Goal: Find specific page/section: Find specific page/section

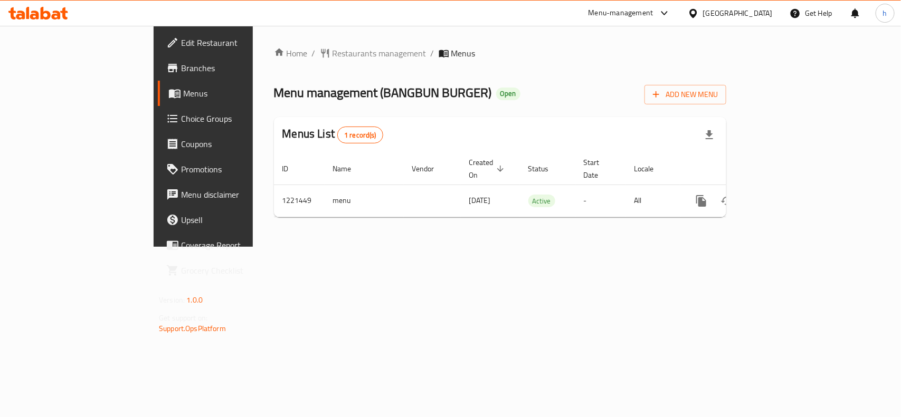
click at [722, 13] on div "[GEOGRAPHIC_DATA]" at bounding box center [738, 13] width 70 height 12
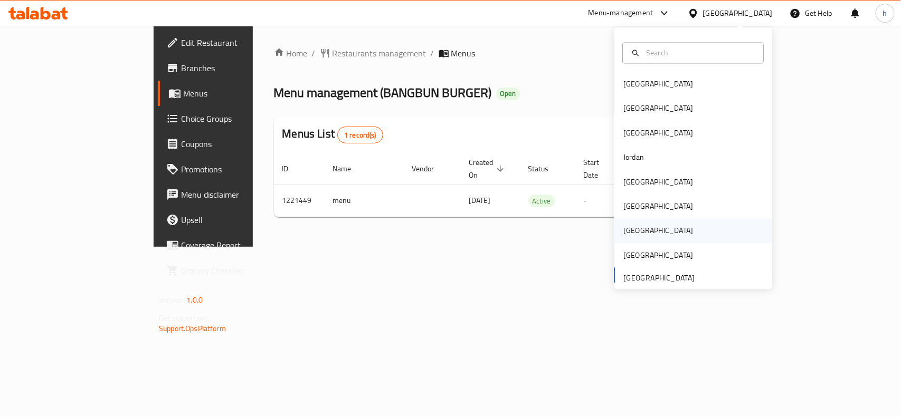
click at [634, 233] on div "[GEOGRAPHIC_DATA]" at bounding box center [658, 231] width 87 height 24
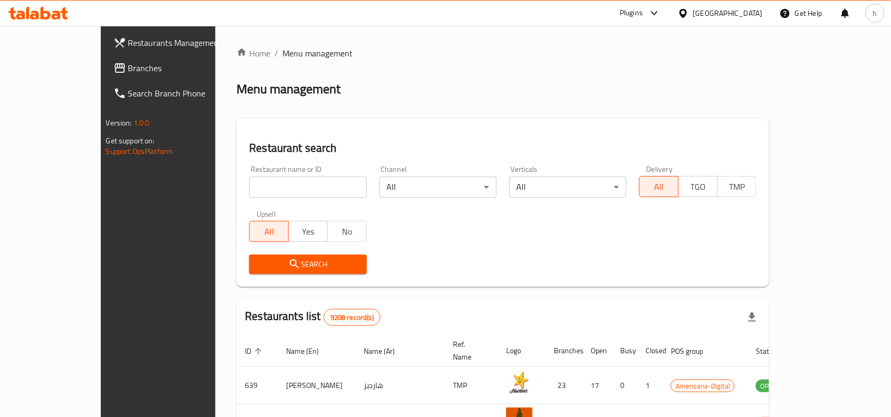
click at [128, 67] on span "Branches" at bounding box center [184, 68] width 113 height 13
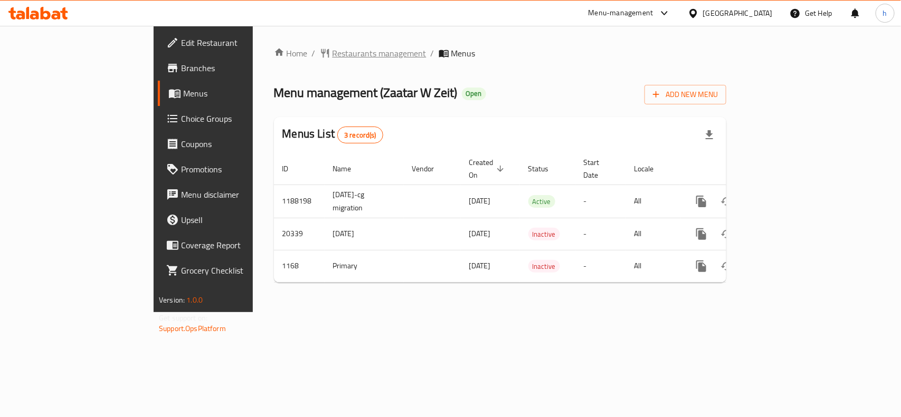
click at [333, 54] on span "Restaurants management" at bounding box center [380, 53] width 94 height 13
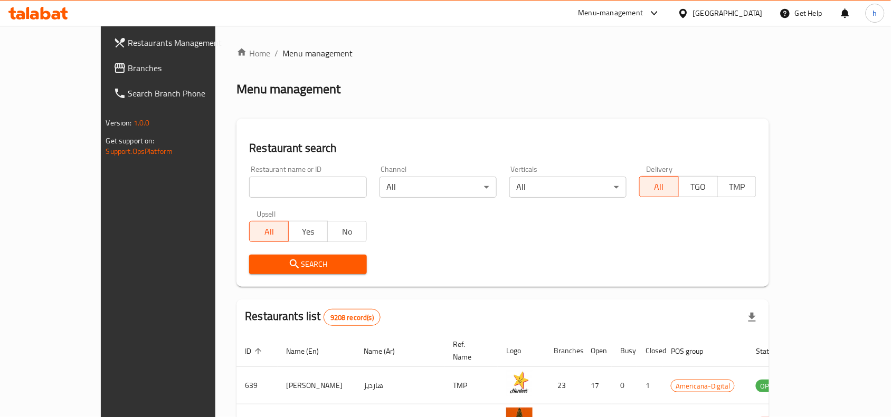
click at [128, 64] on span "Branches" at bounding box center [184, 68] width 113 height 13
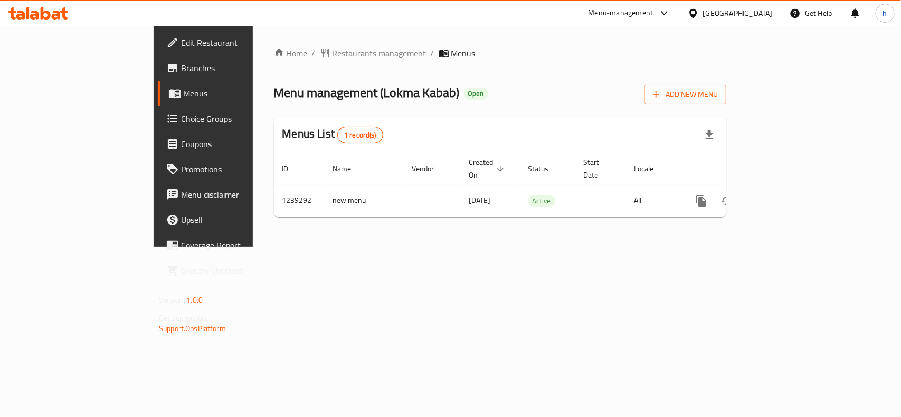
click at [756, 13] on div "Qatar" at bounding box center [738, 13] width 70 height 12
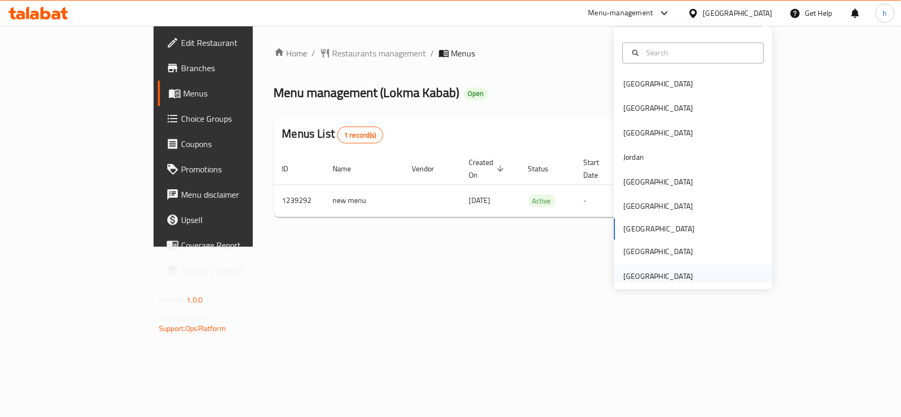
click at [668, 277] on div "[GEOGRAPHIC_DATA]" at bounding box center [658, 277] width 70 height 12
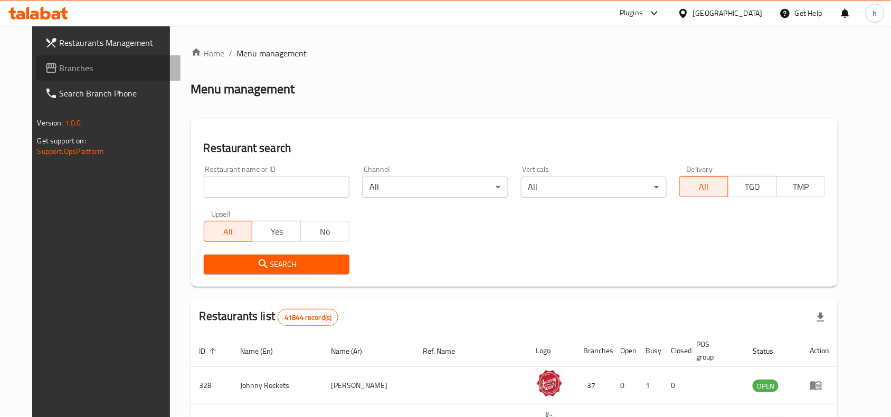
click at [60, 65] on span "Branches" at bounding box center [116, 68] width 113 height 13
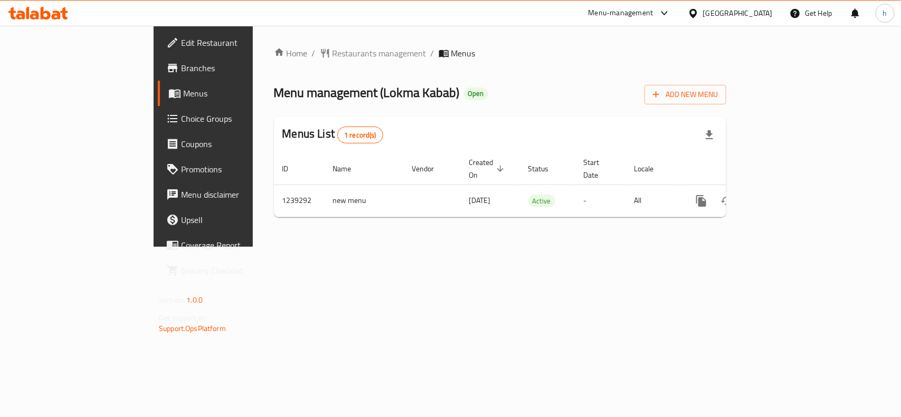
click at [653, 17] on div "Menu-management" at bounding box center [621, 13] width 65 height 13
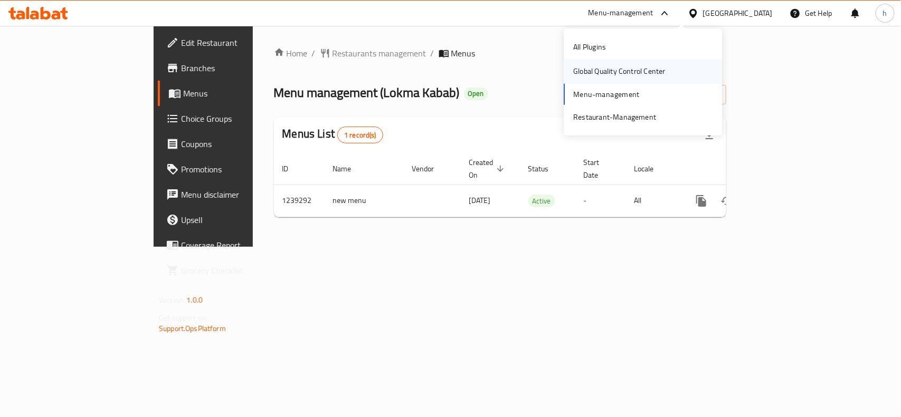
click at [621, 71] on div "Global Quality Control Center" at bounding box center [619, 71] width 92 height 12
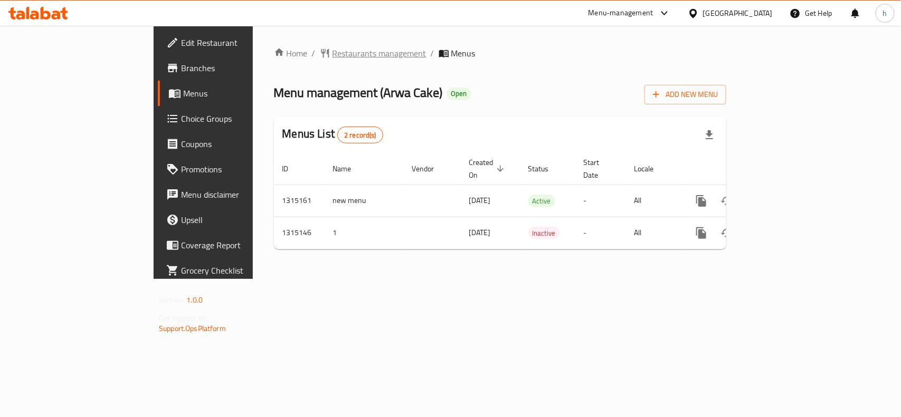
click at [333, 47] on span "Restaurants management" at bounding box center [380, 53] width 94 height 13
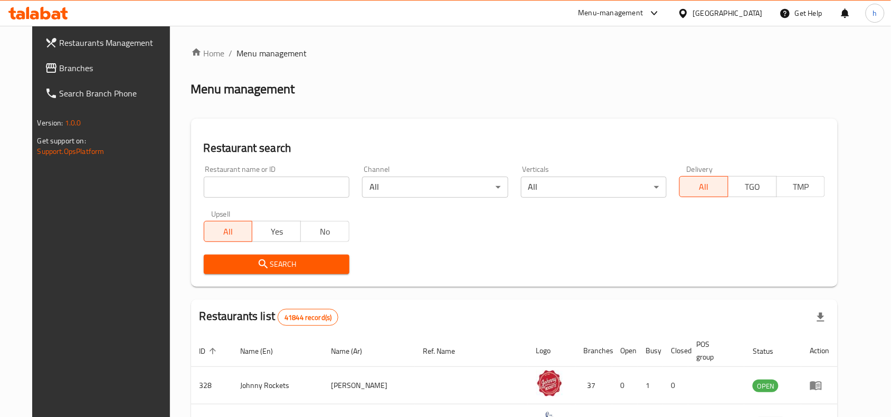
click at [56, 51] on link "Restaurants Management" at bounding box center [108, 42] width 145 height 25
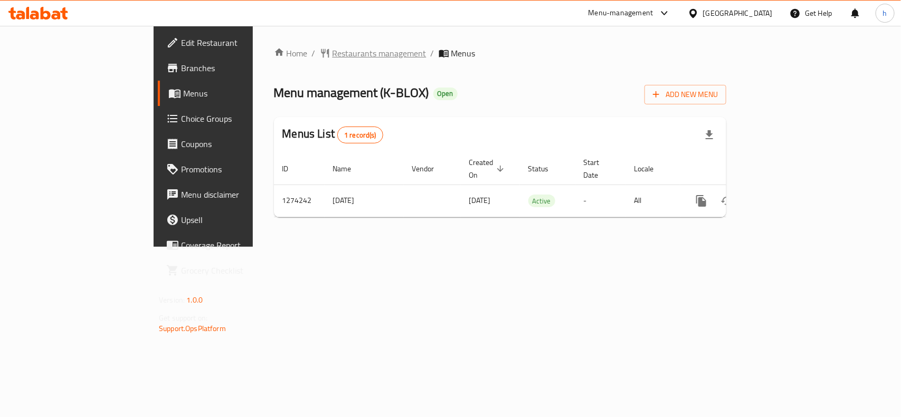
click at [333, 51] on span "Restaurants management" at bounding box center [380, 53] width 94 height 13
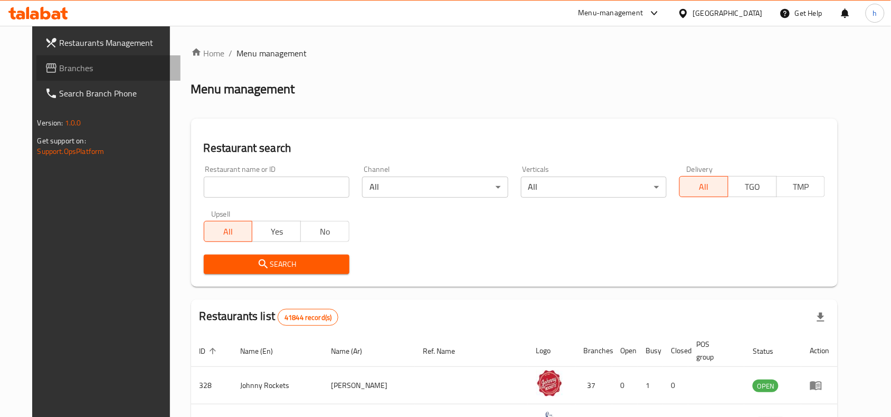
click at [60, 67] on span "Branches" at bounding box center [116, 68] width 113 height 13
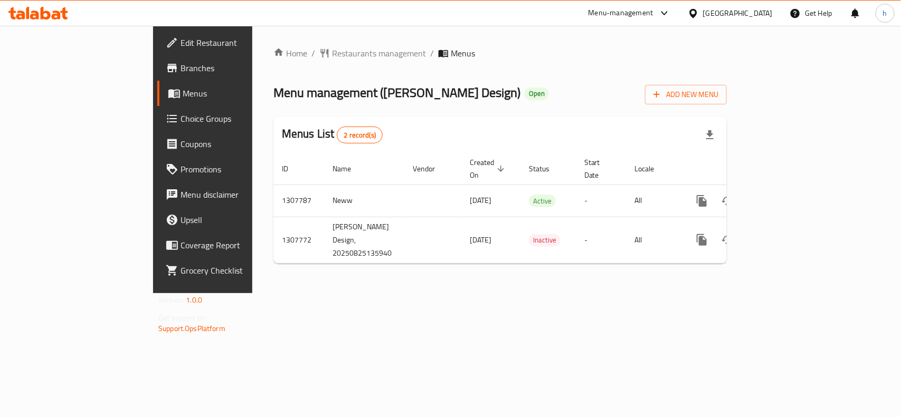
click at [748, 16] on div "[GEOGRAPHIC_DATA]" at bounding box center [738, 13] width 70 height 12
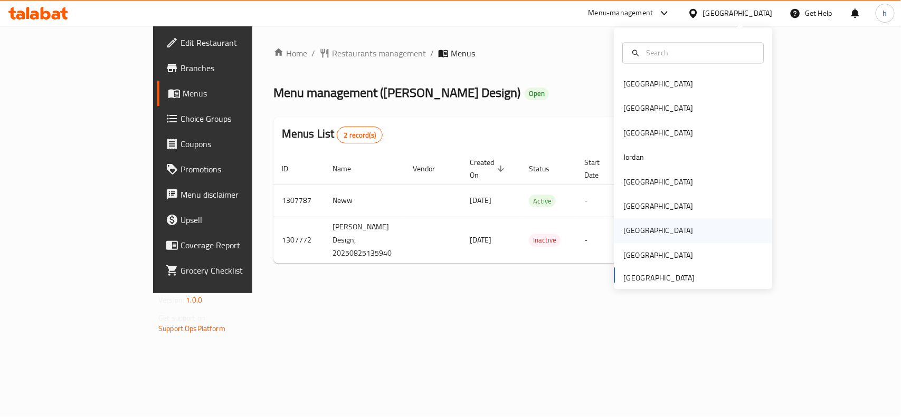
click at [627, 231] on div "[GEOGRAPHIC_DATA]" at bounding box center [658, 231] width 70 height 12
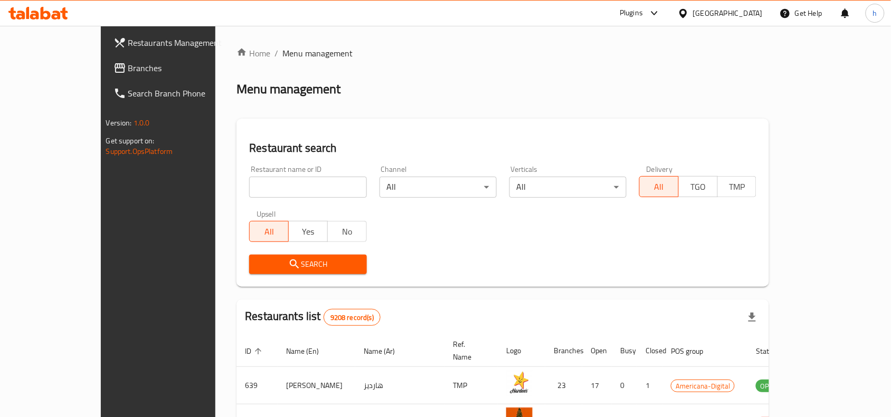
drag, startPoint x: 74, startPoint y: 61, endPoint x: 77, endPoint y: 68, distance: 7.1
click at [128, 62] on span "Branches" at bounding box center [184, 68] width 113 height 13
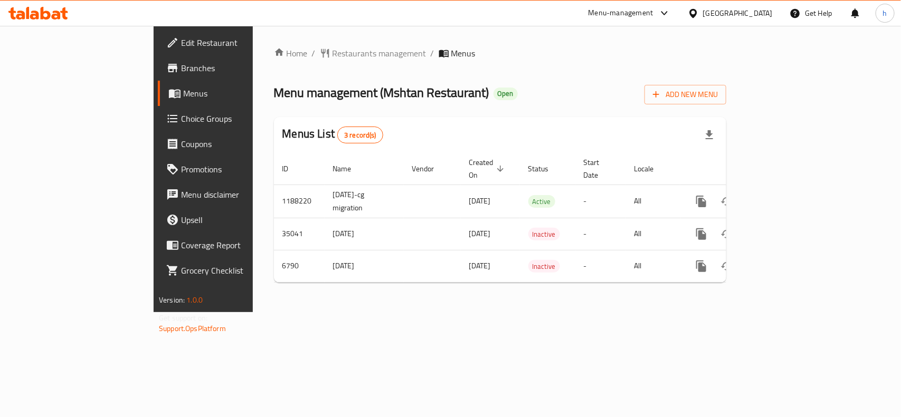
click at [253, 200] on div "Home / Restaurants management / Menus Menu management ( Mshtan Restaurant ) Ope…" at bounding box center [500, 169] width 495 height 287
click at [758, 15] on div "Qatar" at bounding box center [738, 13] width 70 height 12
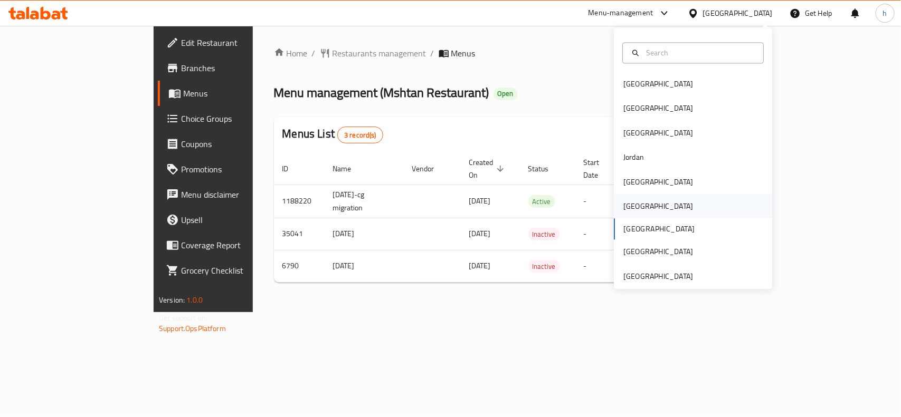
click at [629, 204] on div "[GEOGRAPHIC_DATA]" at bounding box center [658, 207] width 70 height 12
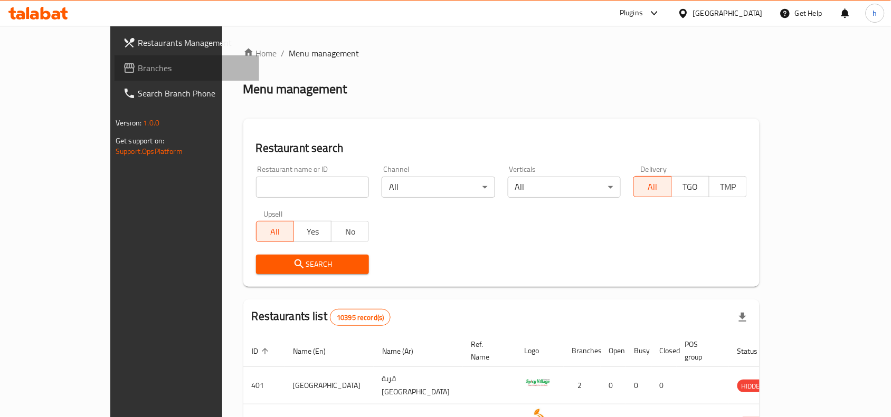
click at [138, 71] on span "Branches" at bounding box center [194, 68] width 113 height 13
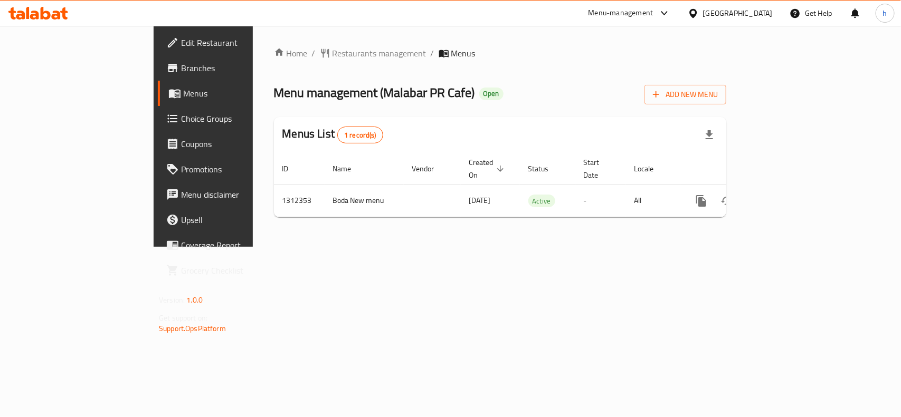
click at [253, 169] on div "Home / Restaurants management / Menus Menu management ( Malabar PR Cafe ) Open …" at bounding box center [500, 136] width 495 height 221
click at [333, 50] on span "Restaurants management" at bounding box center [380, 53] width 94 height 13
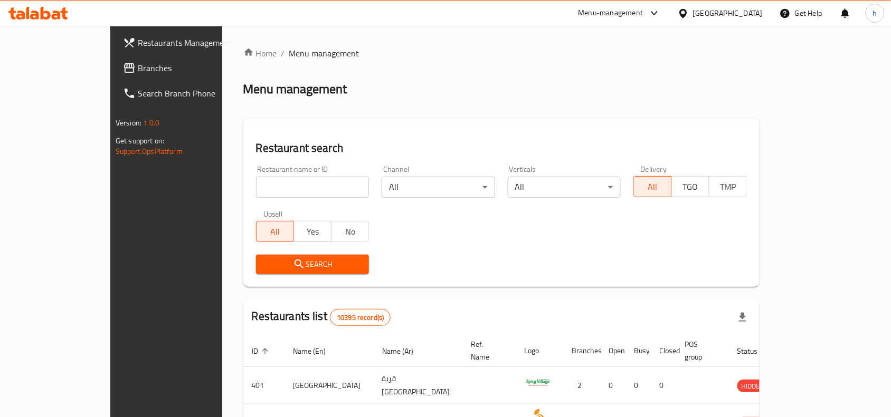
click at [138, 67] on span "Branches" at bounding box center [194, 68] width 113 height 13
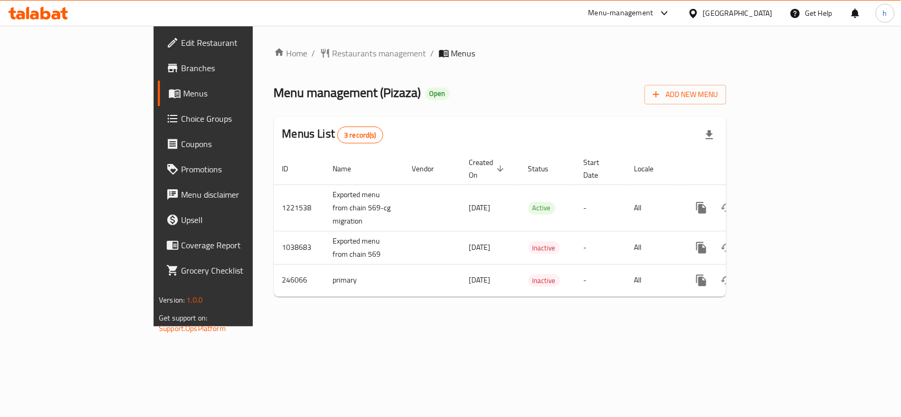
click at [754, 9] on div "[GEOGRAPHIC_DATA]" at bounding box center [738, 13] width 70 height 12
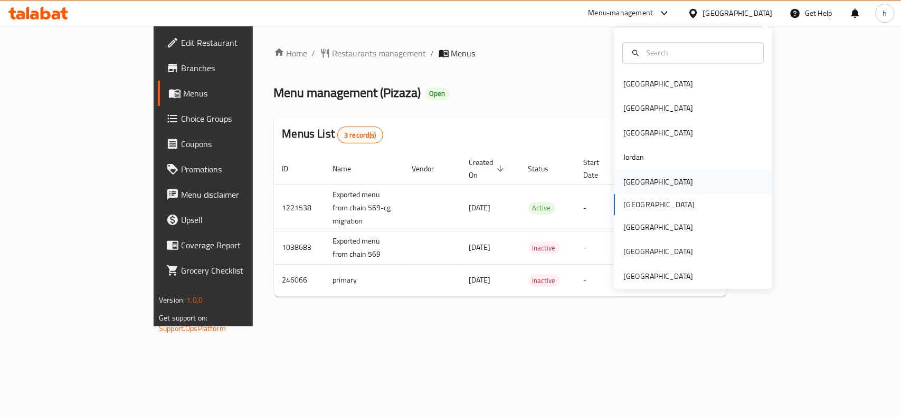
click at [633, 181] on div "[GEOGRAPHIC_DATA]" at bounding box center [658, 182] width 70 height 12
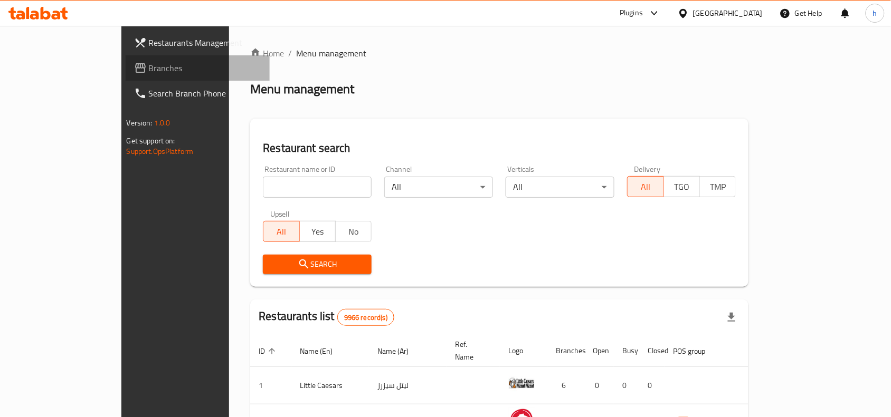
click at [149, 66] on span "Branches" at bounding box center [205, 68] width 113 height 13
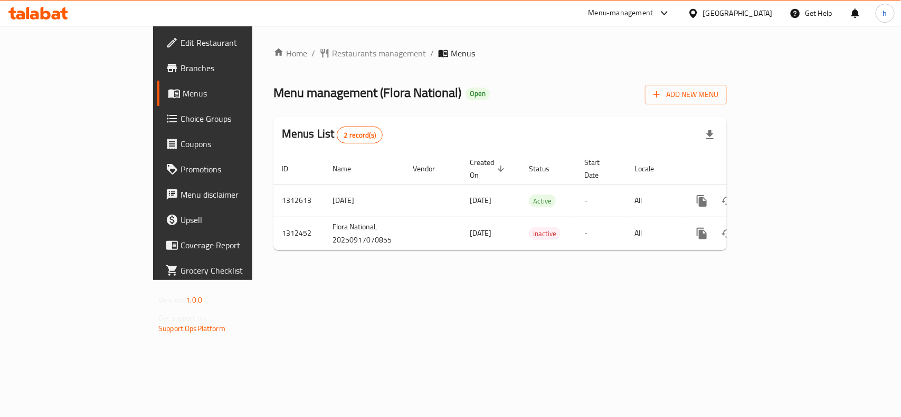
click at [766, 15] on div "[GEOGRAPHIC_DATA]" at bounding box center [738, 13] width 70 height 12
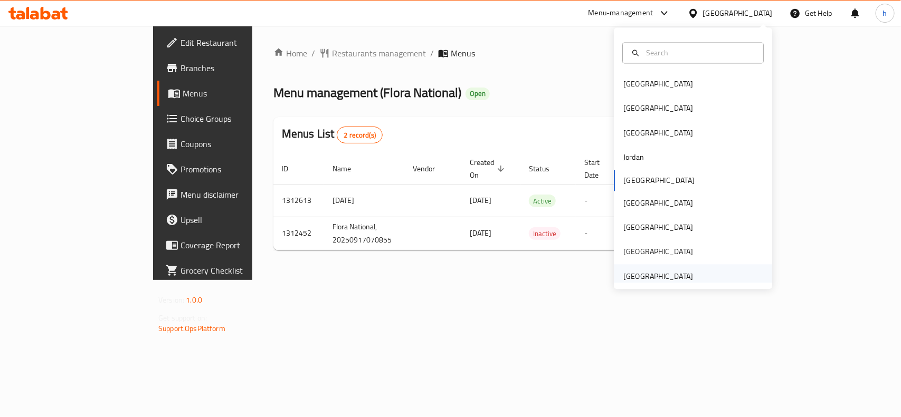
click at [663, 273] on div "[GEOGRAPHIC_DATA]" at bounding box center [658, 277] width 70 height 12
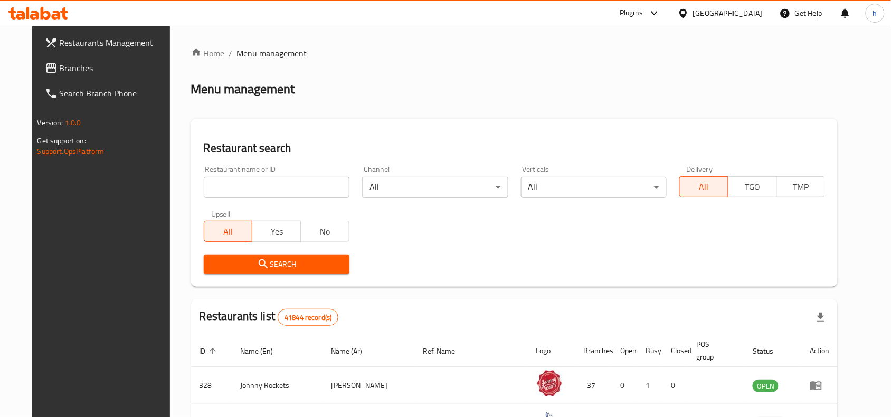
click at [62, 69] on span "Branches" at bounding box center [116, 68] width 113 height 13
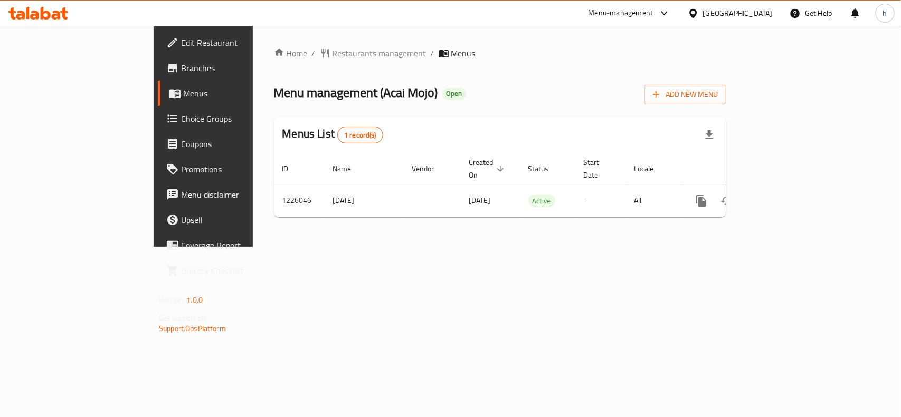
click at [333, 48] on span "Restaurants management" at bounding box center [380, 53] width 94 height 13
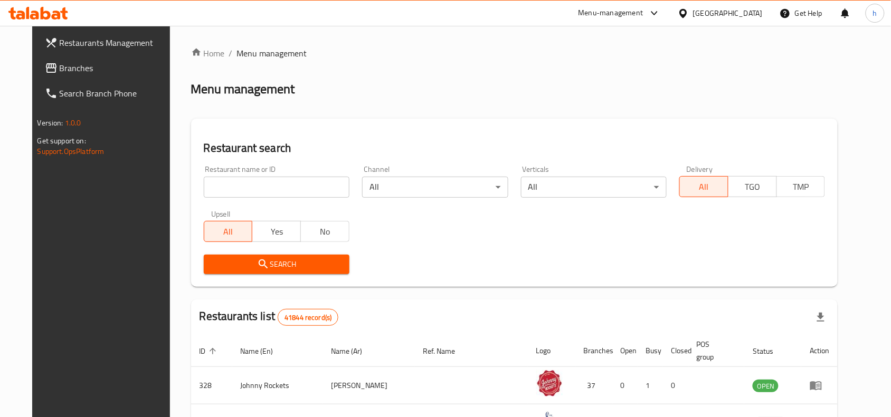
click at [42, 59] on link "Branches" at bounding box center [108, 67] width 145 height 25
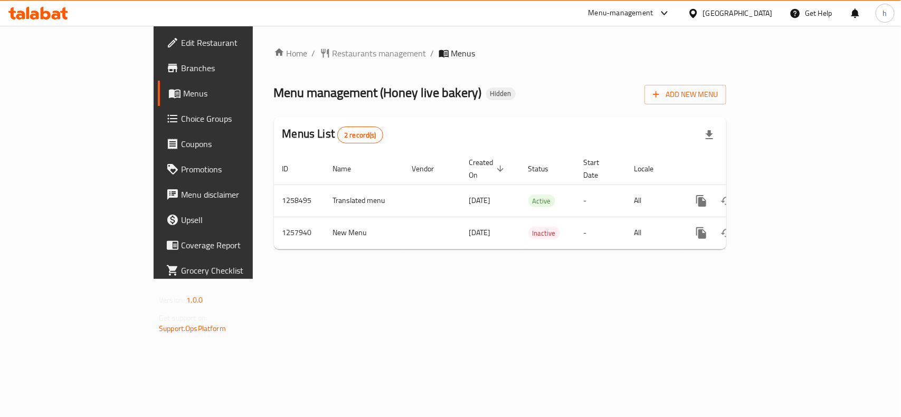
click at [717, 16] on div "[GEOGRAPHIC_DATA]" at bounding box center [738, 13] width 70 height 12
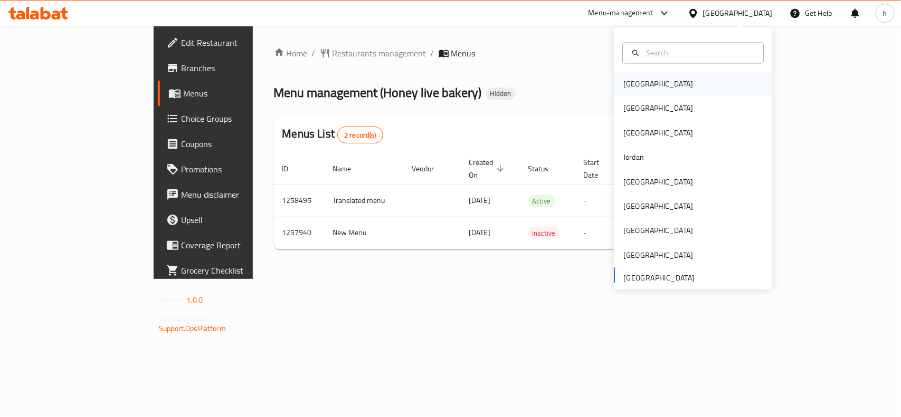
click at [639, 83] on div "[GEOGRAPHIC_DATA]" at bounding box center [658, 84] width 87 height 24
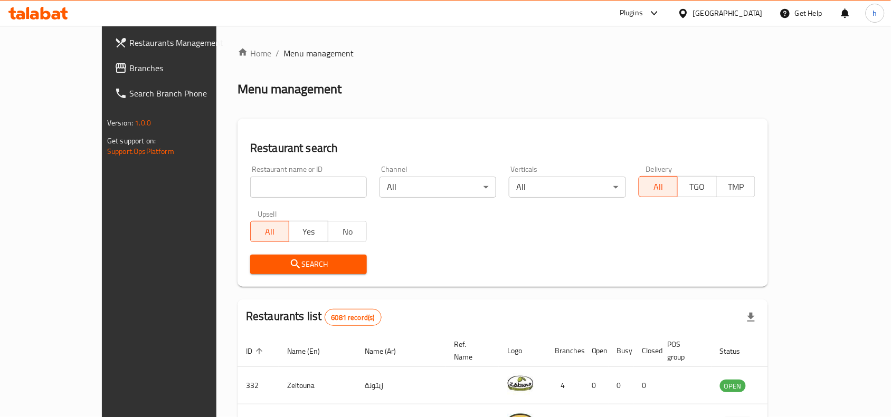
click at [129, 62] on span "Branches" at bounding box center [185, 68] width 113 height 13
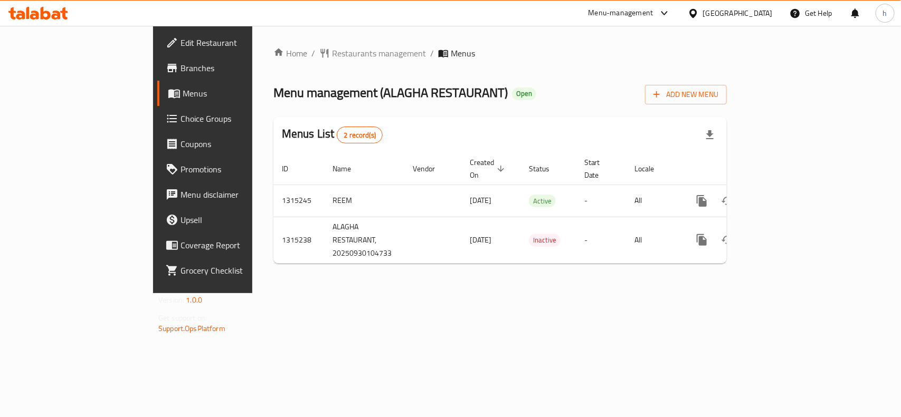
click at [758, 12] on div "[GEOGRAPHIC_DATA]" at bounding box center [738, 13] width 70 height 12
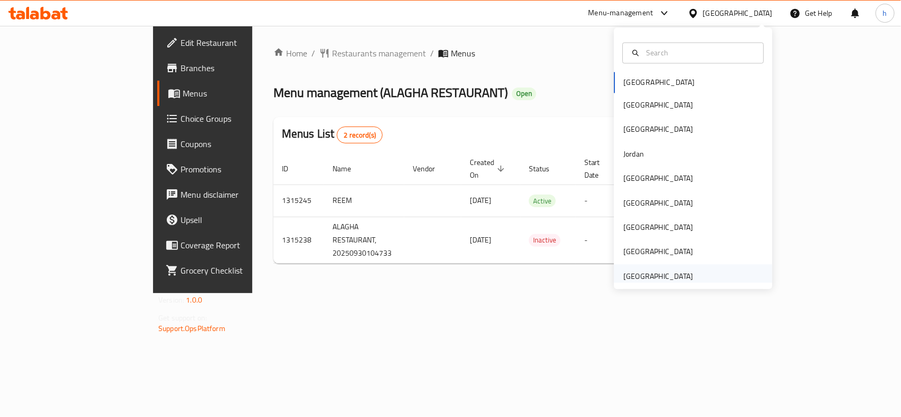
click at [665, 273] on div "[GEOGRAPHIC_DATA]" at bounding box center [658, 277] width 70 height 12
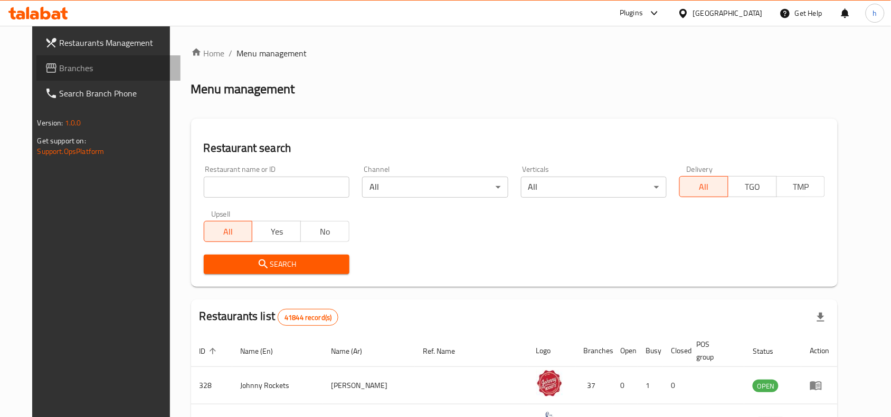
click at [86, 65] on span "Branches" at bounding box center [116, 68] width 113 height 13
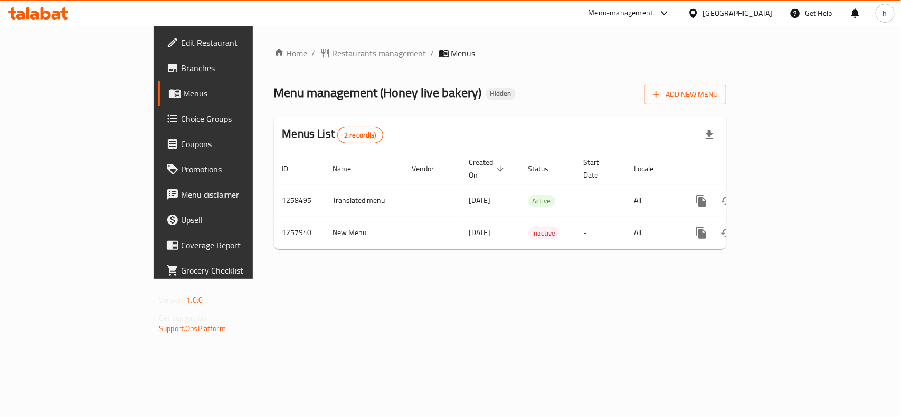
click at [732, 14] on div "[GEOGRAPHIC_DATA]" at bounding box center [738, 13] width 70 height 12
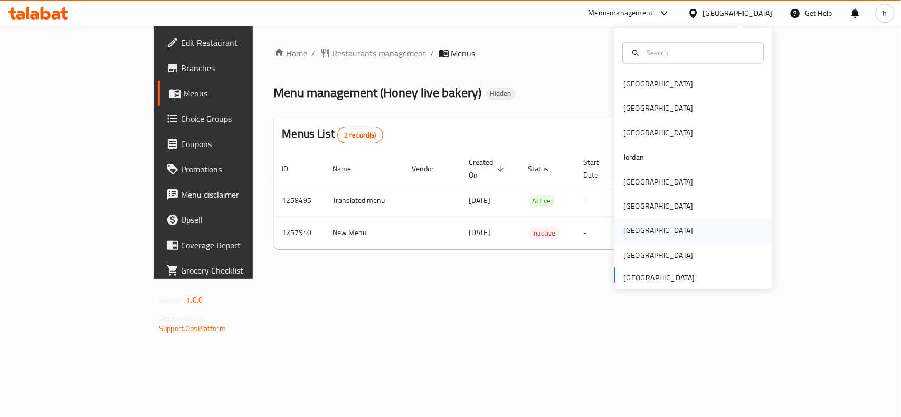
click at [631, 230] on div "[GEOGRAPHIC_DATA]" at bounding box center [658, 231] width 70 height 12
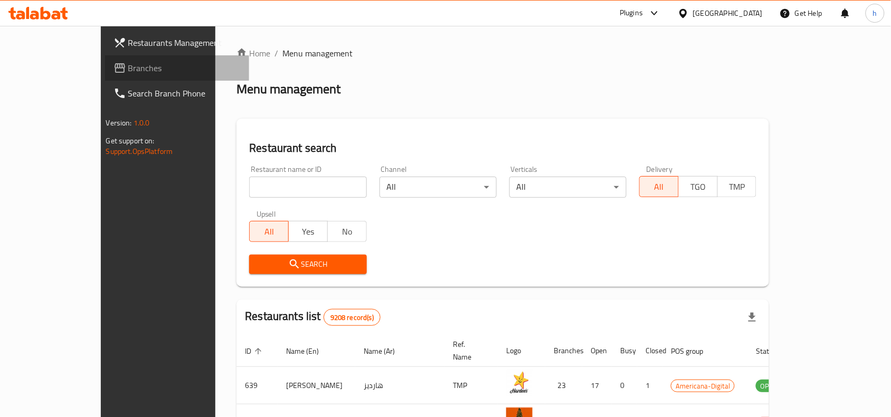
click at [128, 67] on span "Branches" at bounding box center [184, 68] width 113 height 13
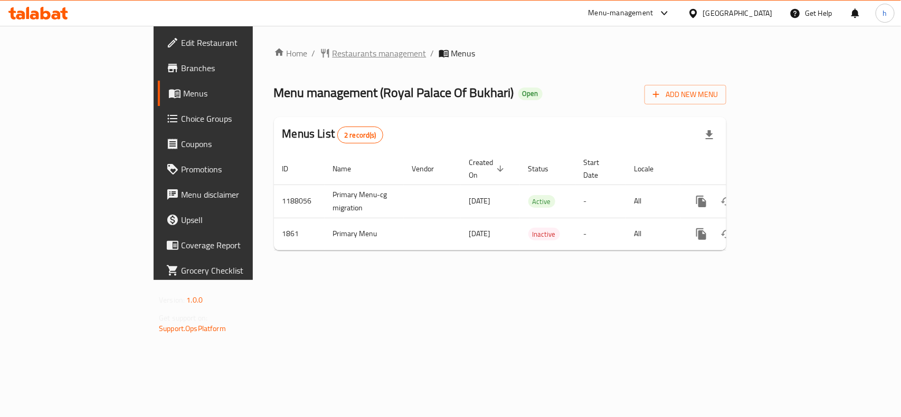
click at [333, 47] on span "Restaurants management" at bounding box center [380, 53] width 94 height 13
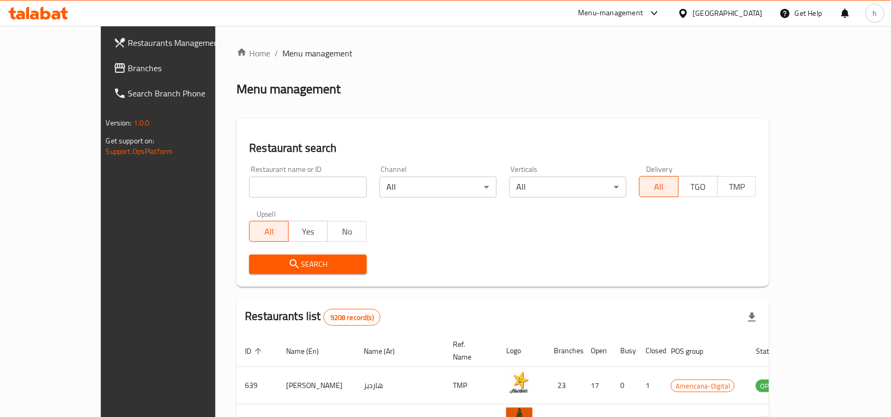
click at [105, 58] on link "Branches" at bounding box center [177, 67] width 145 height 25
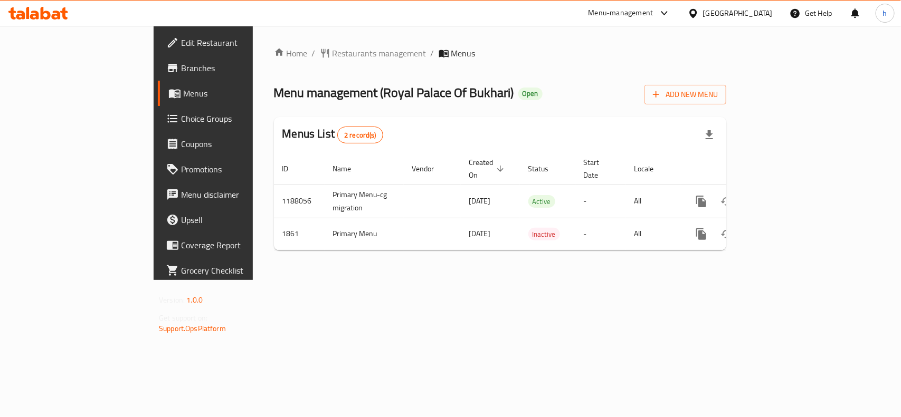
click at [764, 16] on div "[GEOGRAPHIC_DATA]" at bounding box center [738, 13] width 70 height 12
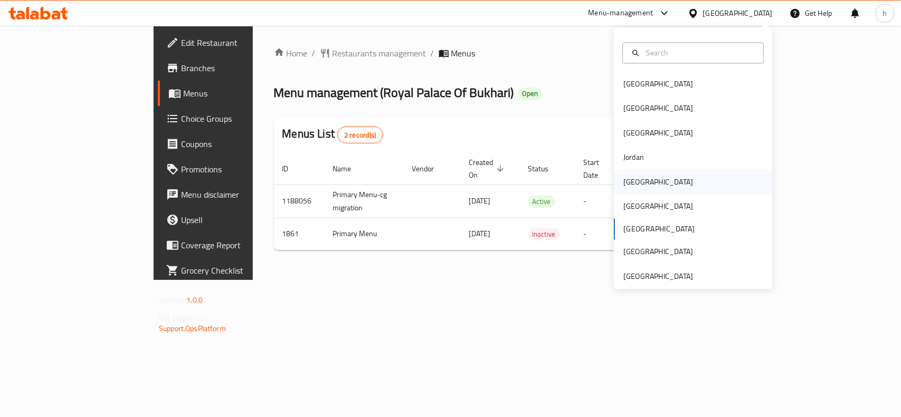
click at [638, 186] on div "[GEOGRAPHIC_DATA]" at bounding box center [658, 182] width 87 height 24
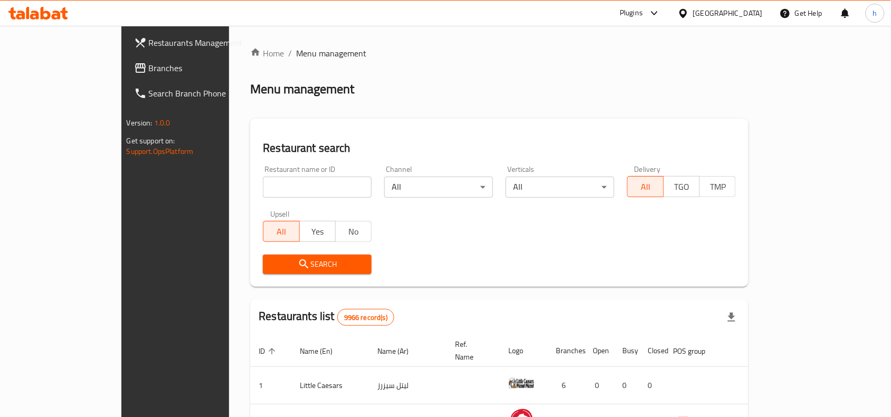
click at [149, 49] on span "Restaurants Management" at bounding box center [205, 42] width 113 height 13
click at [149, 64] on span "Branches" at bounding box center [205, 68] width 113 height 13
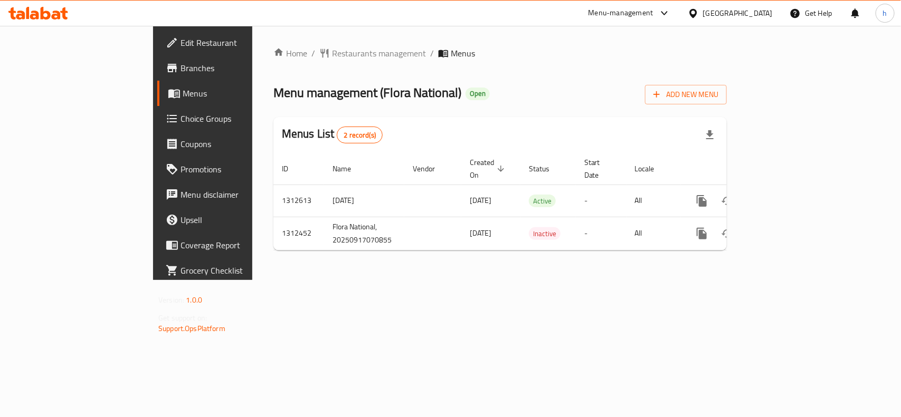
click at [703, 11] on div at bounding box center [695, 13] width 15 height 12
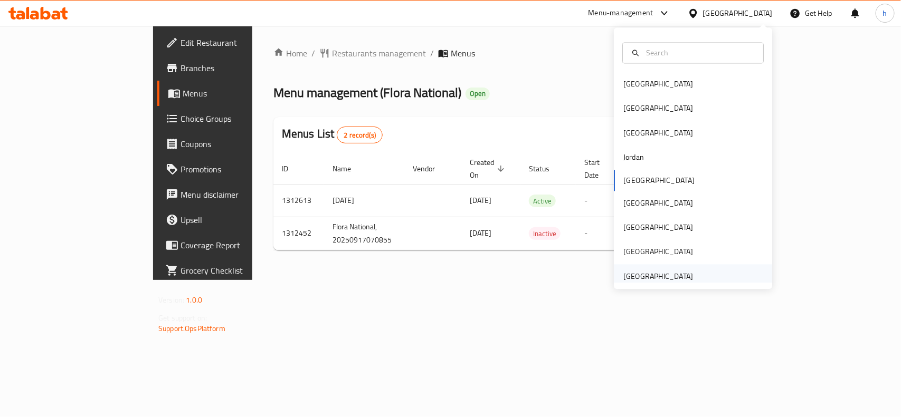
click at [655, 278] on div "[GEOGRAPHIC_DATA]" at bounding box center [658, 277] width 70 height 12
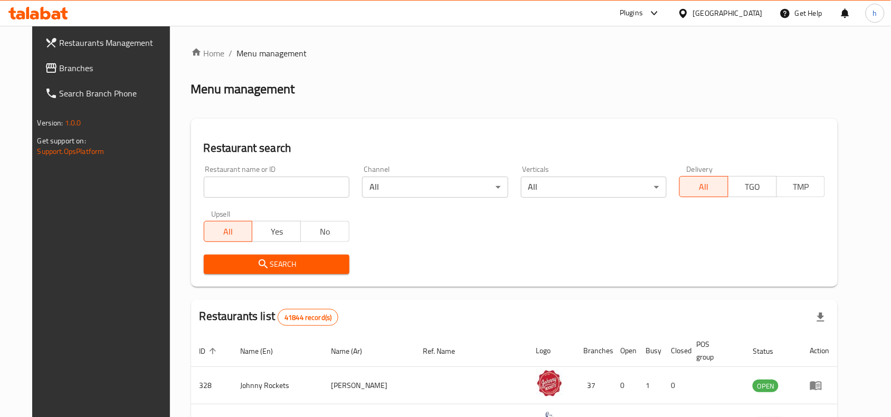
click at [60, 64] on span "Branches" at bounding box center [116, 68] width 113 height 13
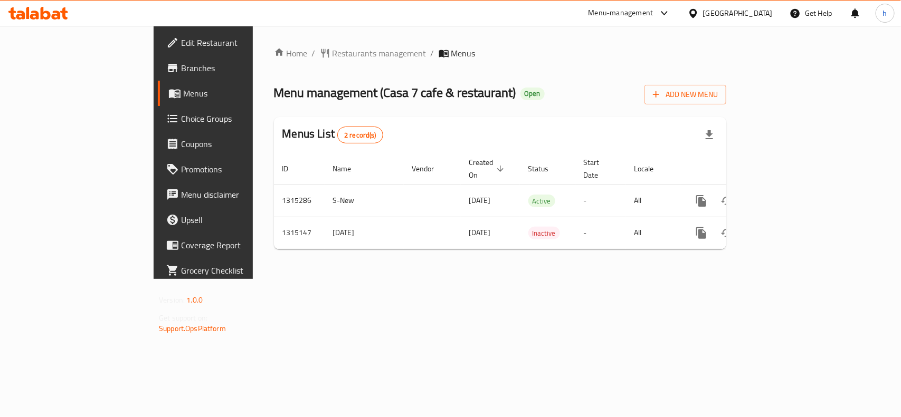
click at [718, 16] on div "[GEOGRAPHIC_DATA]" at bounding box center [738, 13] width 70 height 12
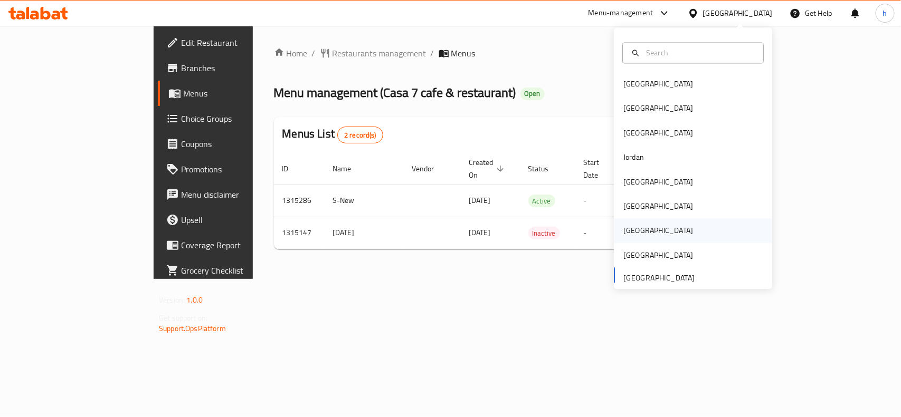
click at [641, 231] on div "[GEOGRAPHIC_DATA]" at bounding box center [693, 231] width 158 height 24
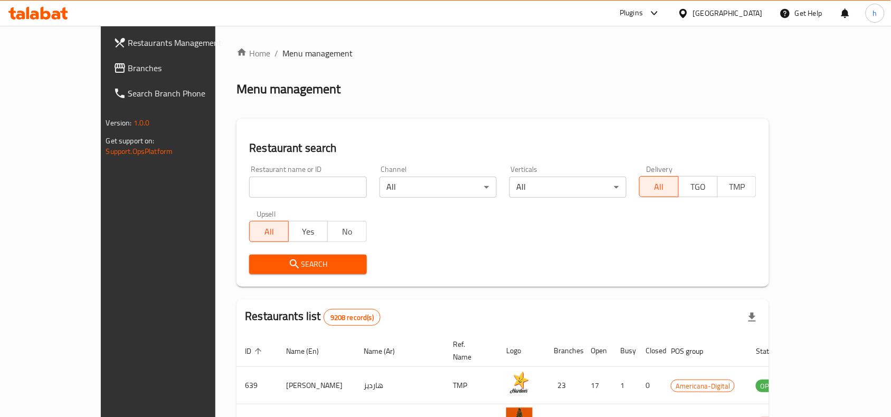
click at [108, 60] on link "Branches" at bounding box center [177, 67] width 145 height 25
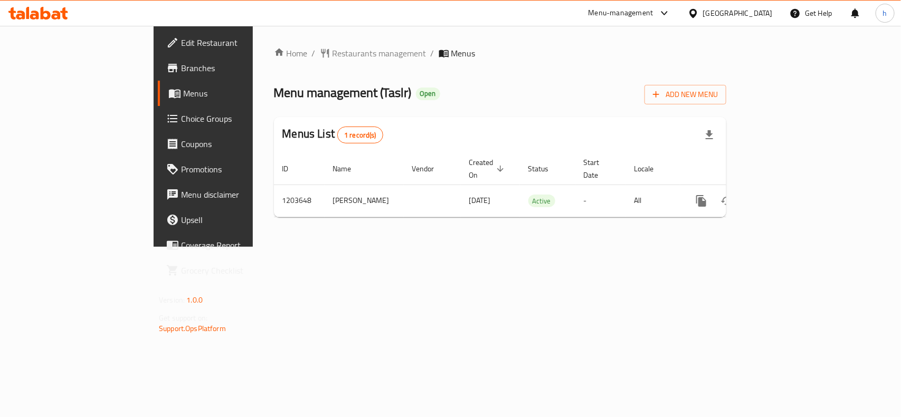
click at [765, 11] on div "[GEOGRAPHIC_DATA]" at bounding box center [738, 13] width 70 height 12
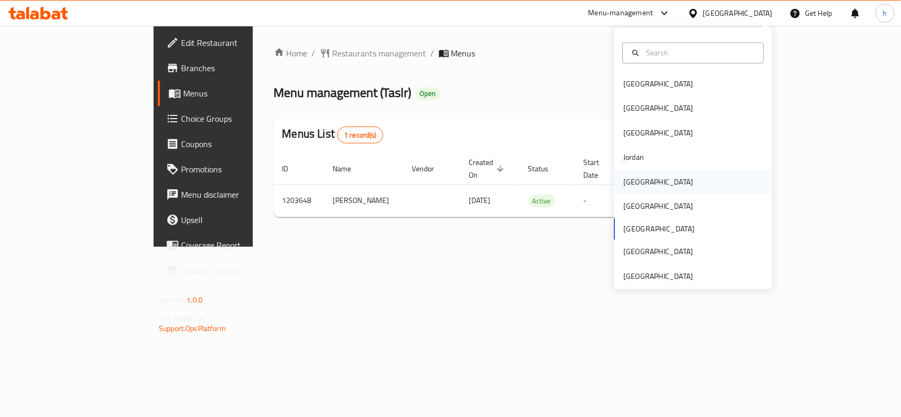
click at [639, 181] on div "[GEOGRAPHIC_DATA]" at bounding box center [658, 182] width 87 height 24
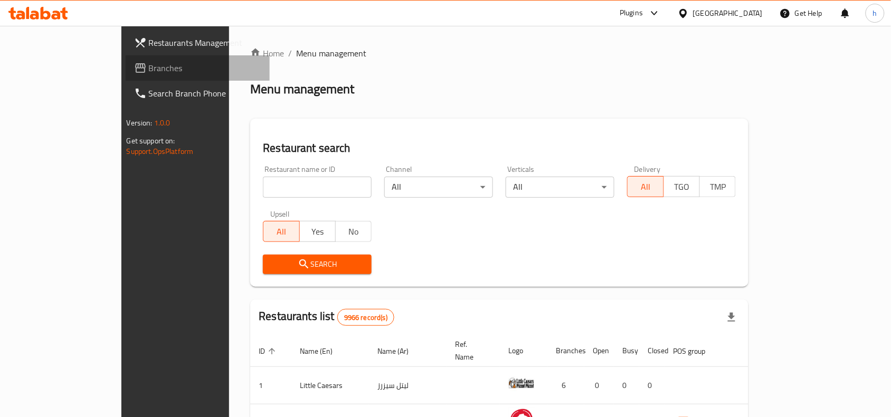
click at [126, 61] on link "Branches" at bounding box center [198, 67] width 145 height 25
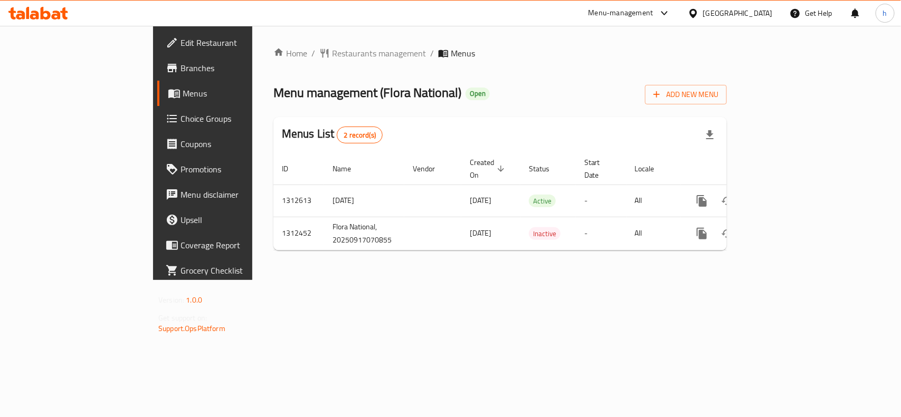
click at [755, 15] on div "[GEOGRAPHIC_DATA]" at bounding box center [738, 13] width 70 height 12
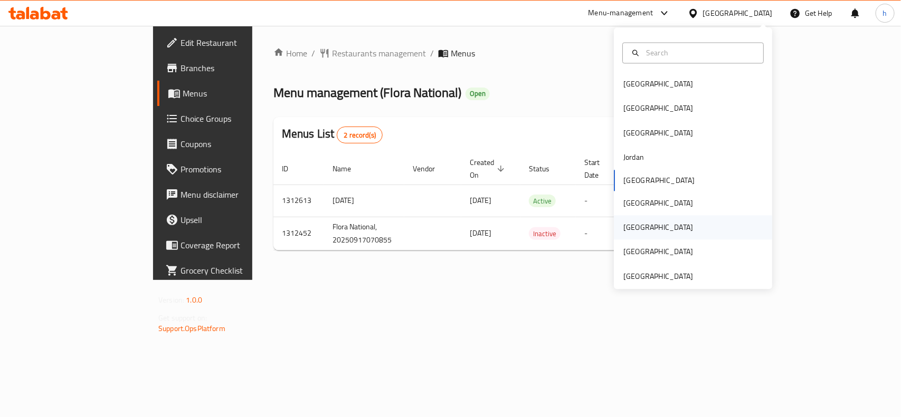
click at [639, 232] on div "[GEOGRAPHIC_DATA]" at bounding box center [658, 228] width 87 height 24
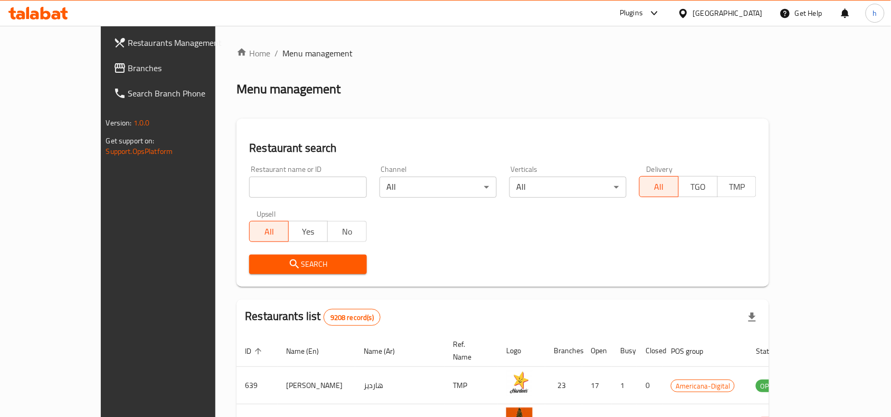
click at [128, 64] on span "Branches" at bounding box center [184, 68] width 113 height 13
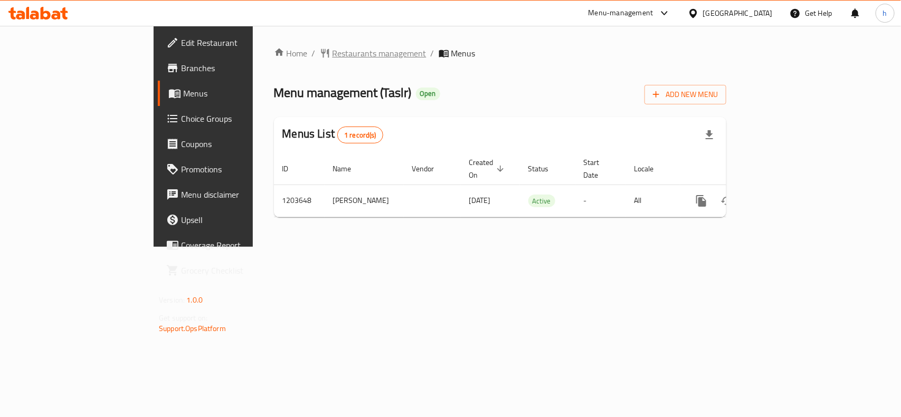
click at [333, 47] on span "Restaurants management" at bounding box center [380, 53] width 94 height 13
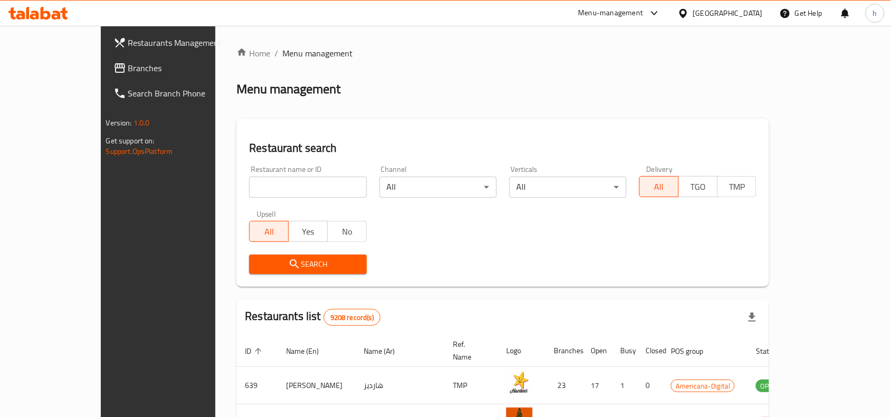
click at [128, 67] on span "Branches" at bounding box center [184, 68] width 113 height 13
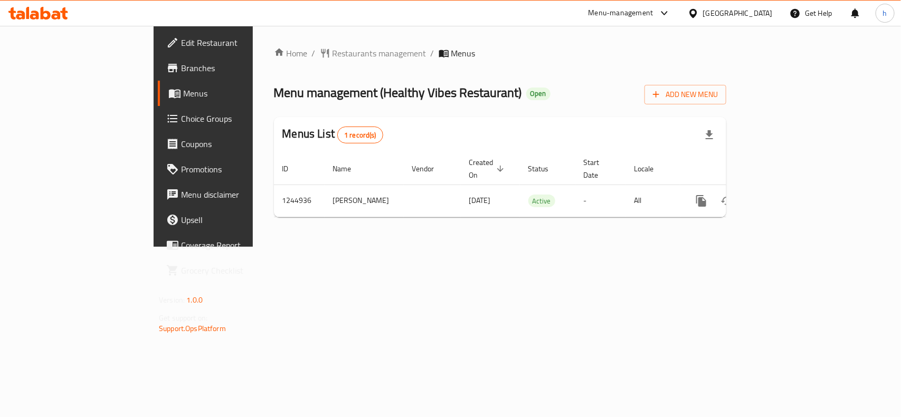
click at [759, 16] on div "[GEOGRAPHIC_DATA]" at bounding box center [738, 13] width 70 height 12
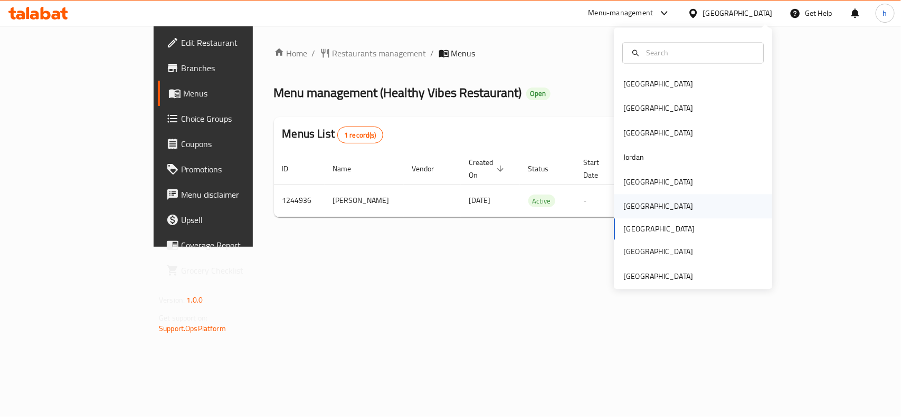
click at [633, 206] on div "[GEOGRAPHIC_DATA]" at bounding box center [658, 207] width 87 height 24
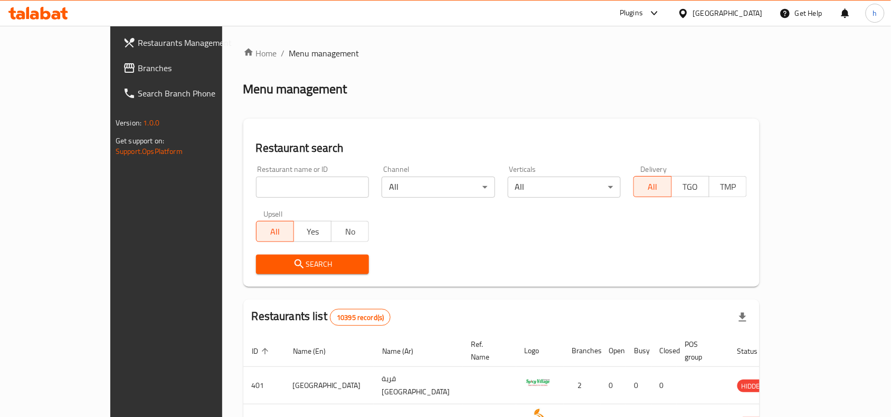
click at [138, 69] on span "Branches" at bounding box center [194, 68] width 113 height 13
